Goal: Transaction & Acquisition: Purchase product/service

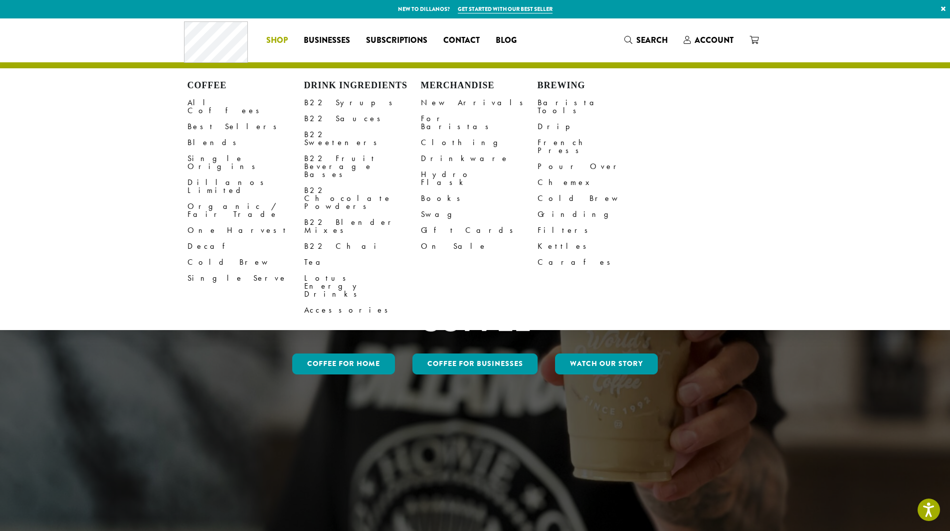
click at [289, 40] on li "Coffee All Coffees Best Sellers Blends Single Origins Dillanos Limited Organic …" at bounding box center [276, 40] width 37 height 16
click at [434, 206] on link "Swag" at bounding box center [479, 214] width 117 height 16
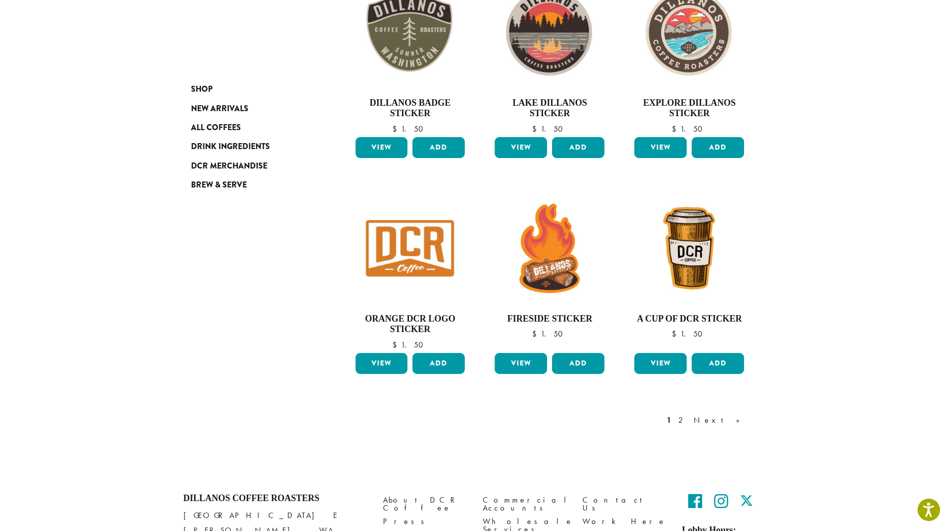
scroll to position [648, 0]
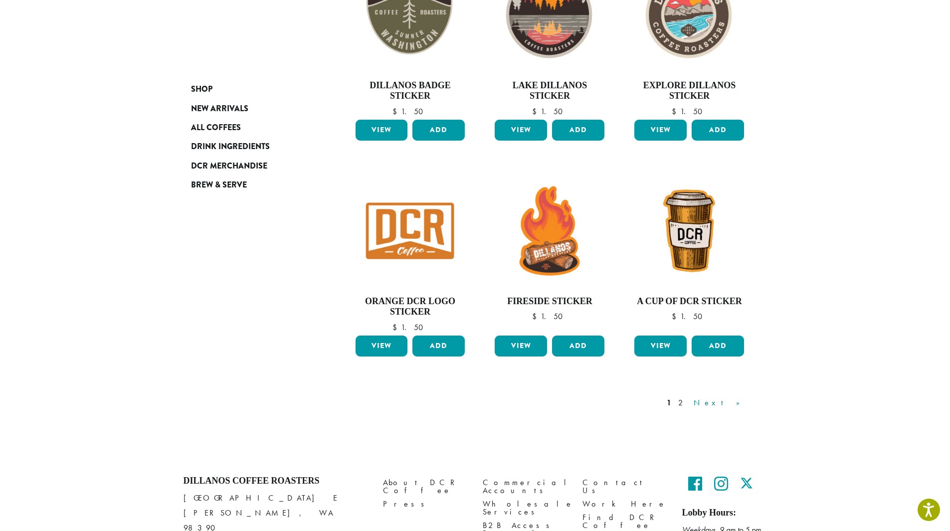
click at [730, 403] on link "Next »" at bounding box center [719, 403] width 57 height 12
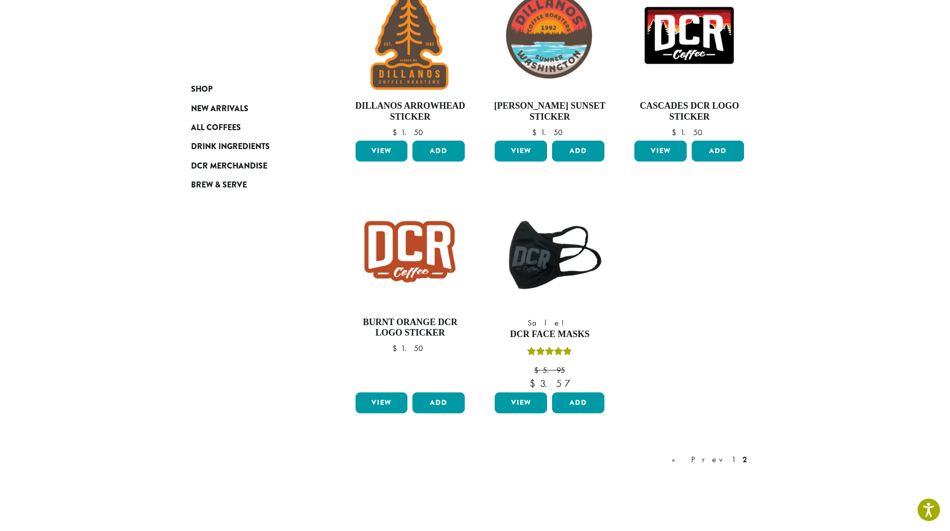
scroll to position [460, 0]
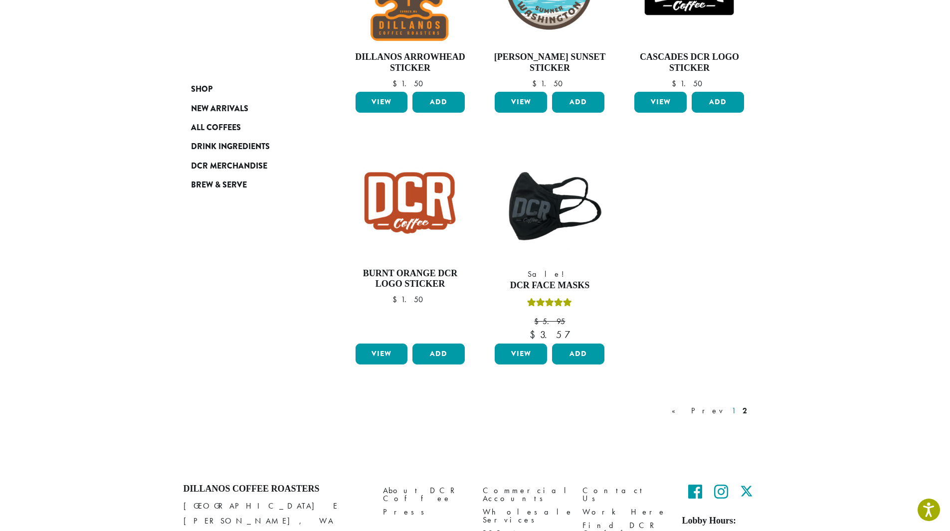
click at [729, 414] on link "1" at bounding box center [733, 411] width 8 height 12
